Goal: Browse casually: Explore the website without a specific task or goal

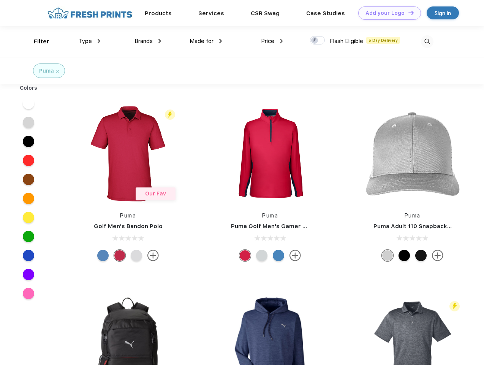
click at [387, 13] on link "Add your Logo Design Tool" at bounding box center [389, 12] width 63 height 13
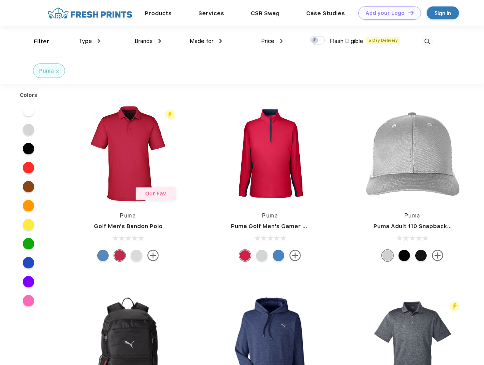
click at [0, 0] on div "Design Tool" at bounding box center [0, 0] width 0 height 0
click at [408, 13] on link "Add your Logo Design Tool" at bounding box center [389, 12] width 63 height 13
click at [36, 41] on div "Filter" at bounding box center [42, 41] width 16 height 9
click at [90, 41] on span "Type" at bounding box center [85, 41] width 13 height 7
click at [148, 41] on span "Brands" at bounding box center [144, 41] width 18 height 7
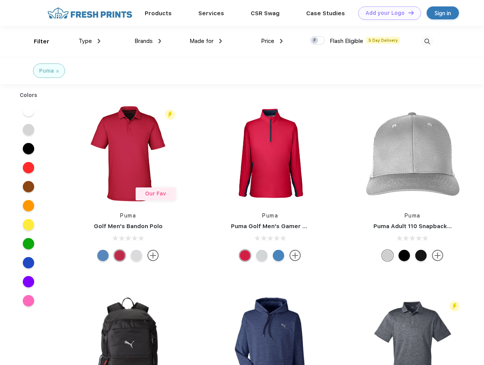
click at [206, 41] on span "Made for" at bounding box center [202, 41] width 24 height 7
click at [272, 41] on span "Price" at bounding box center [267, 41] width 13 height 7
click at [318, 41] on div at bounding box center [317, 40] width 15 height 8
click at [315, 41] on input "checkbox" at bounding box center [312, 38] width 5 height 5
click at [427, 41] on img at bounding box center [427, 41] width 13 height 13
